Goal: Task Accomplishment & Management: Use online tool/utility

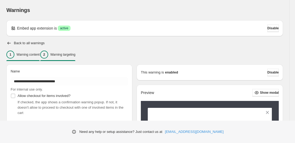
click at [75, 55] on p "Warning targeting" at bounding box center [62, 54] width 25 height 4
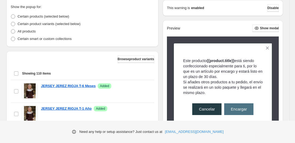
scroll to position [132, 0]
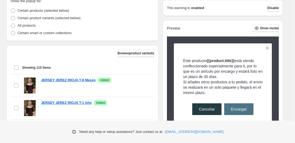
click at [134, 53] on span "Browse product variants" at bounding box center [136, 53] width 36 height 4
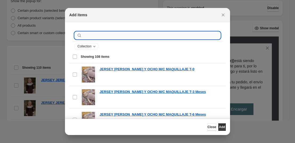
click at [114, 34] on input ":r11:" at bounding box center [151, 35] width 137 height 7
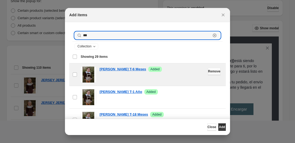
type input "***"
click at [208, 72] on span "Remove" at bounding box center [214, 71] width 13 height 4
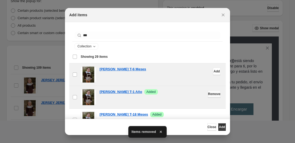
click at [208, 93] on span "Remove" at bounding box center [214, 94] width 13 height 4
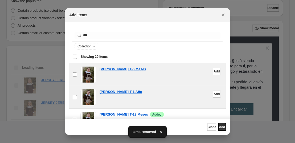
scroll to position [46, 0]
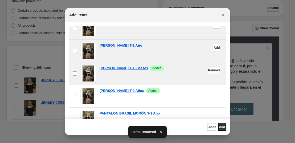
click at [208, 70] on span "Remove" at bounding box center [214, 70] width 13 height 4
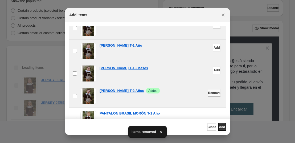
click at [208, 92] on span "Remove" at bounding box center [214, 93] width 13 height 4
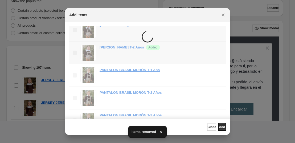
scroll to position [101, 0]
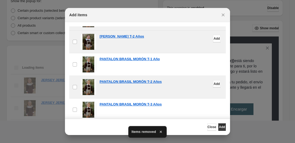
click at [213, 84] on span "Add" at bounding box center [216, 84] width 6 height 4
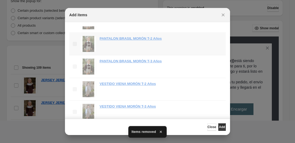
scroll to position [145, 0]
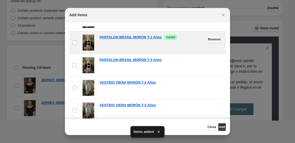
click at [208, 40] on span "Remove" at bounding box center [214, 39] width 13 height 4
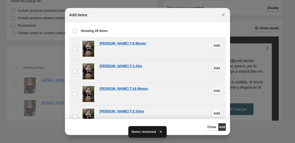
scroll to position [0, 0]
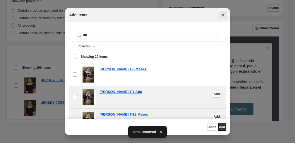
click at [225, 16] on icon "Close" at bounding box center [222, 14] width 5 height 5
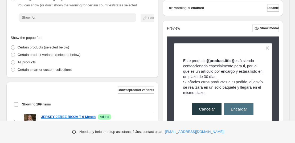
scroll to position [82, 0]
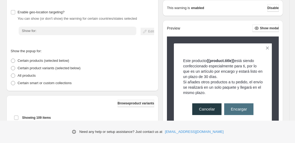
click at [128, 107] on button "Browse product variants" at bounding box center [136, 103] width 36 height 7
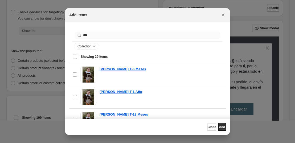
drag, startPoint x: 90, startPoint y: 31, endPoint x: 90, endPoint y: 34, distance: 2.7
click at [90, 34] on div "*** Clear" at bounding box center [147, 36] width 150 height 12
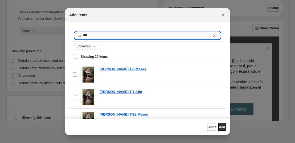
click at [90, 34] on input "***" at bounding box center [147, 35] width 128 height 7
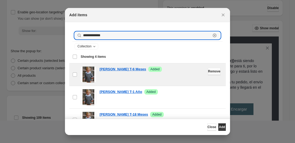
type input "**********"
click at [208, 71] on span "Remove" at bounding box center [214, 71] width 13 height 4
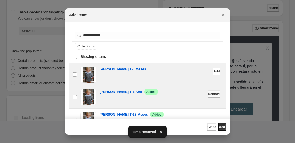
click at [208, 97] on button "Remove" at bounding box center [214, 93] width 13 height 7
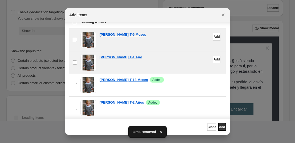
scroll to position [45, 0]
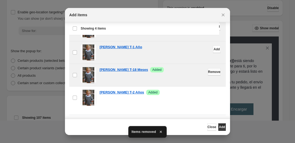
click at [208, 68] on button "Remove" at bounding box center [214, 71] width 13 height 7
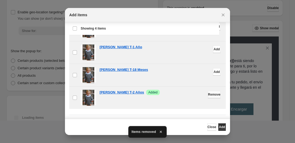
click at [208, 96] on span "Remove" at bounding box center [214, 94] width 13 height 4
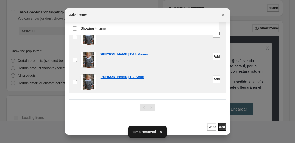
scroll to position [61, 0]
